Goal: Task Accomplishment & Management: Manage account settings

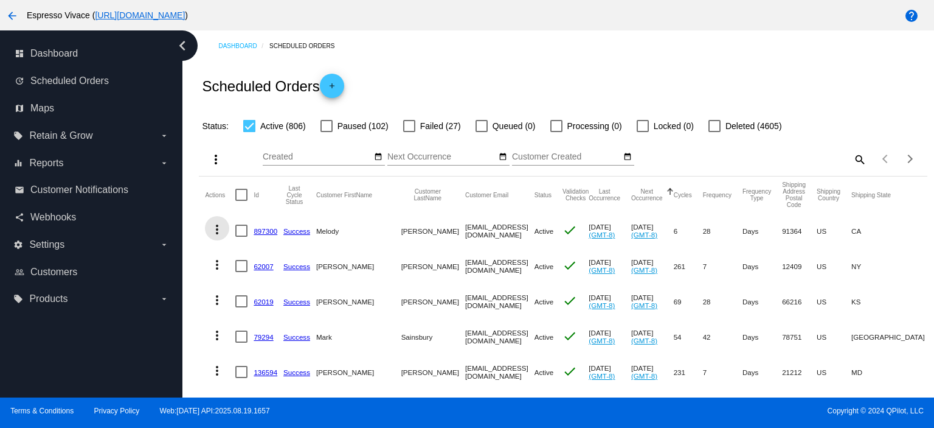
click at [216, 230] on mat-icon "more_vert" at bounding box center [217, 229] width 15 height 15
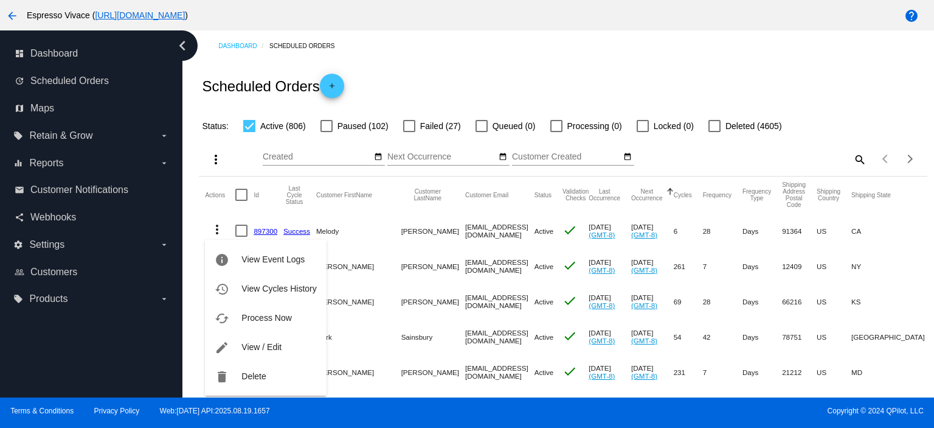
drag, startPoint x: 258, startPoint y: 341, endPoint x: 320, endPoint y: 334, distance: 62.5
click at [258, 342] on span "View / Edit" at bounding box center [261, 347] width 40 height 10
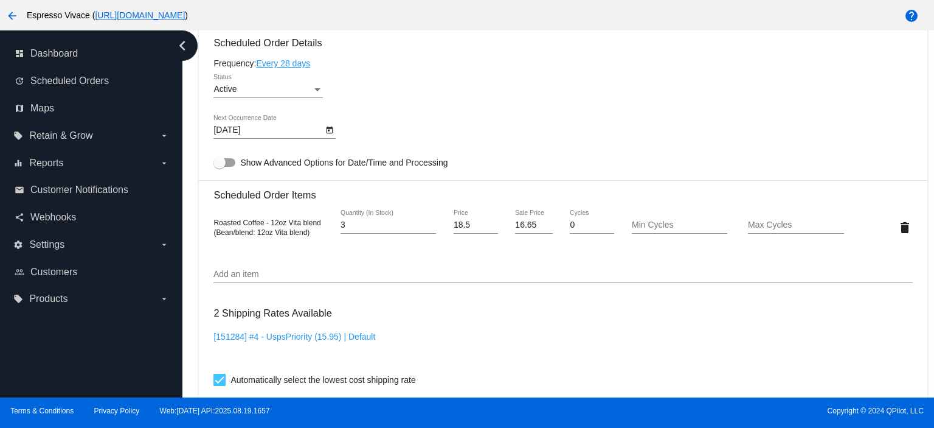
scroll to position [730, 0]
click at [328, 133] on icon "Open calendar" at bounding box center [330, 129] width 7 height 7
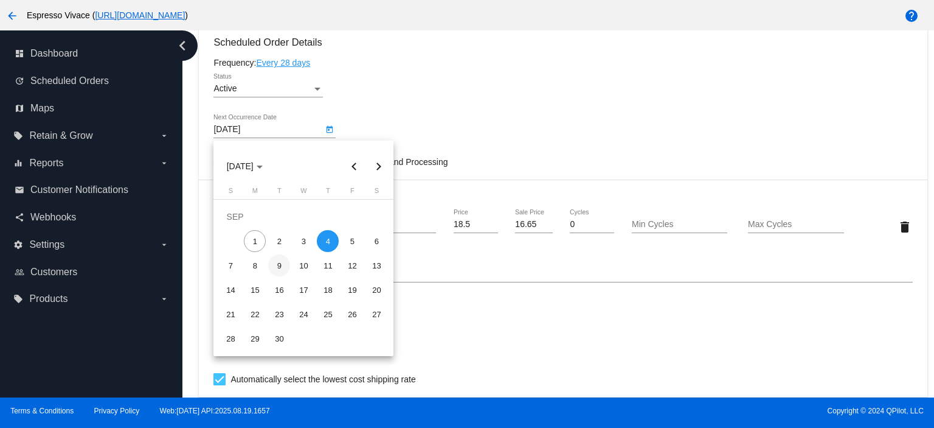
click at [281, 263] on div "9" at bounding box center [279, 265] width 22 height 22
type input "[DATE]"
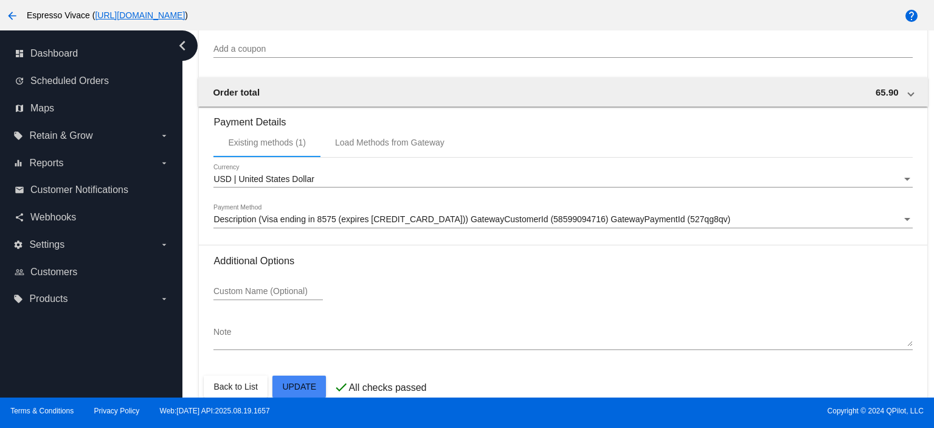
scroll to position [1142, 0]
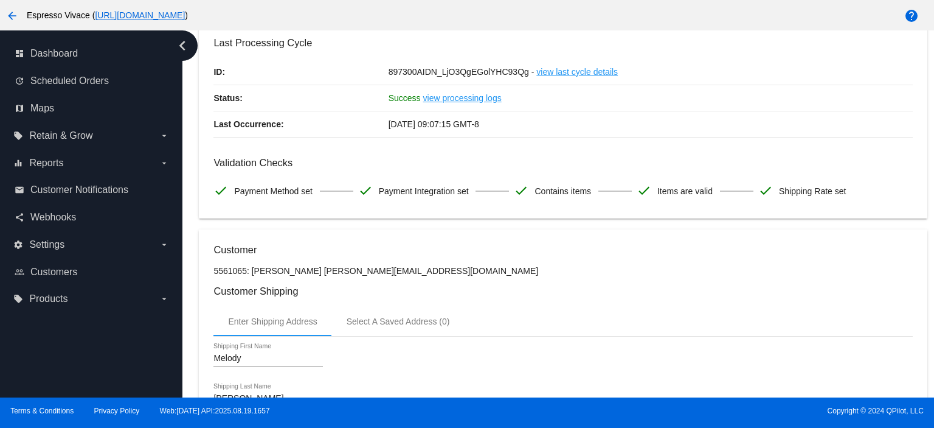
scroll to position [0, 0]
